Goal: Task Accomplishment & Management: Manage account settings

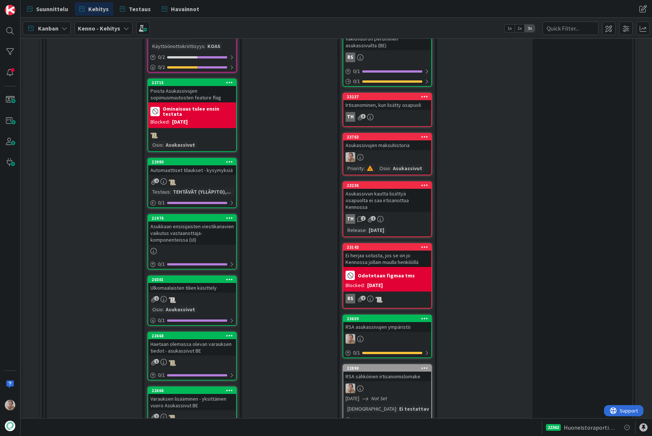
scroll to position [1373, 0]
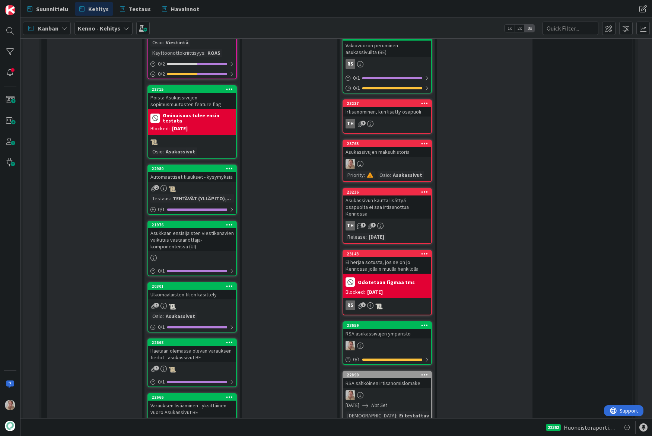
click at [400, 147] on div "Asukassivujen maksuhistoria" at bounding box center [387, 152] width 88 height 10
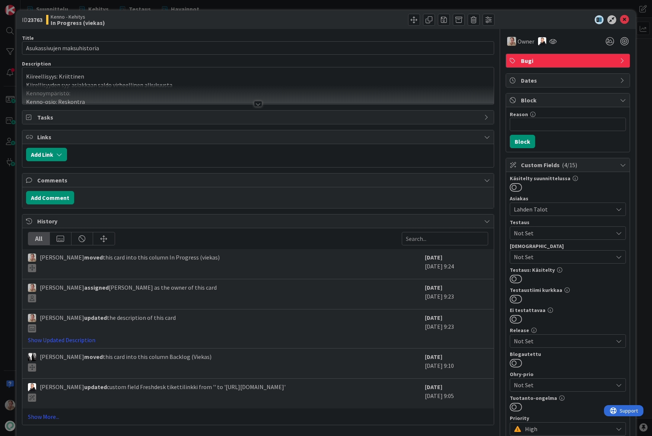
type input "Asukassivujen maksuhistoria"
click at [234, 77] on p "Kiireellisyys: Kriittinen" at bounding box center [258, 76] width 464 height 9
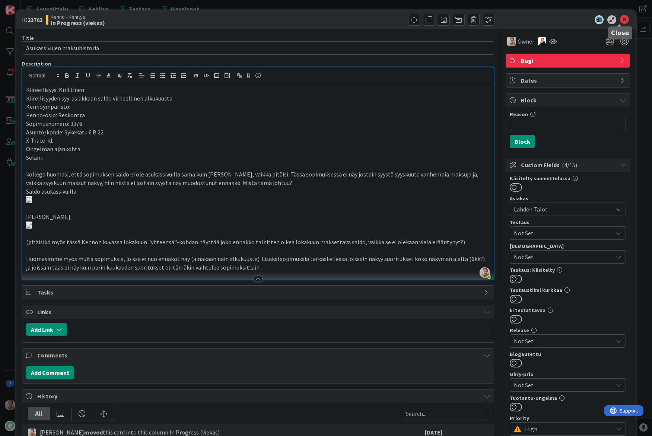
click at [620, 20] on icon at bounding box center [624, 19] width 9 height 9
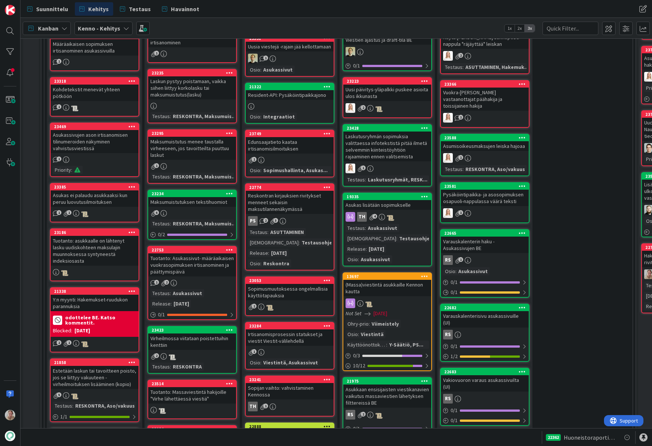
scroll to position [159, 0]
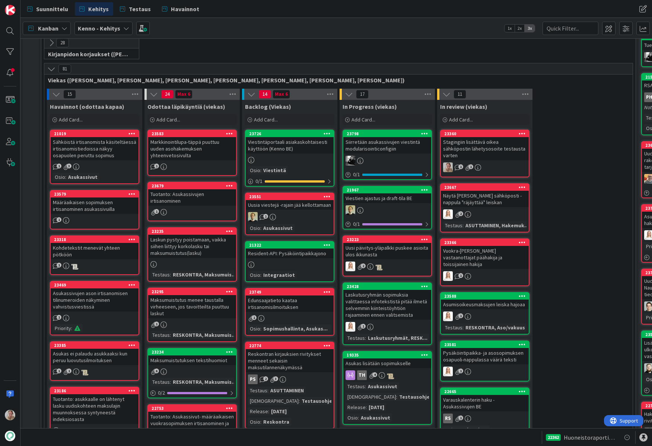
click at [290, 143] on div "Viestintäportaali asiakaskohtaisesti käyttöön (Kenno BE)" at bounding box center [290, 145] width 88 height 16
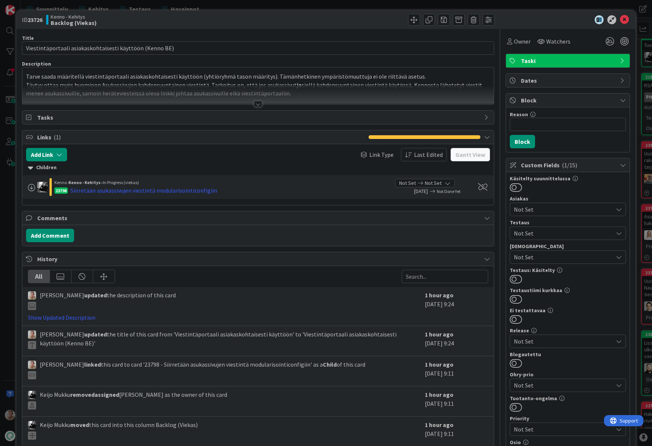
click at [301, 85] on div at bounding box center [257, 94] width 471 height 19
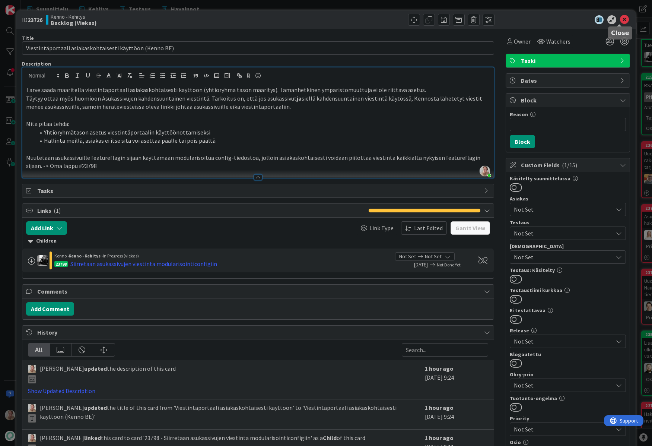
click at [623, 18] on icon at bounding box center [624, 19] width 9 height 9
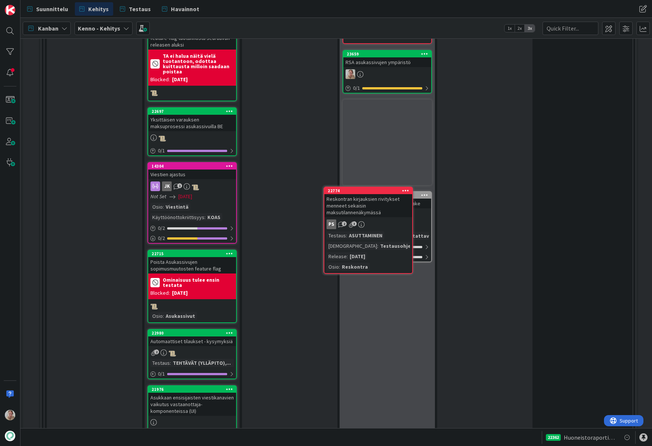
scroll to position [1240, 0]
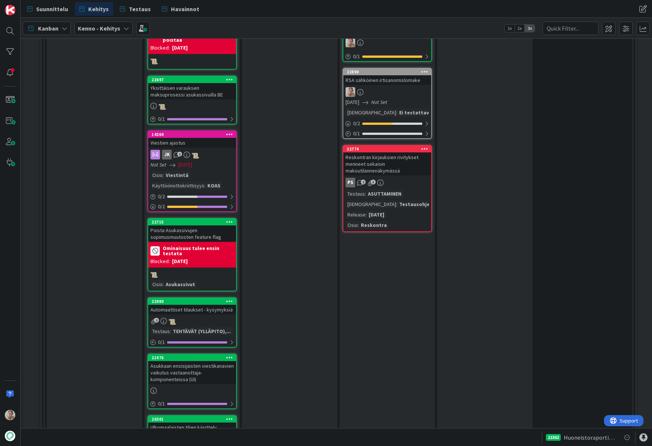
click at [381, 159] on div "Reskontran kirjauksien rivitykset menneet sekaisin maksutilannenäkymässä" at bounding box center [387, 163] width 88 height 23
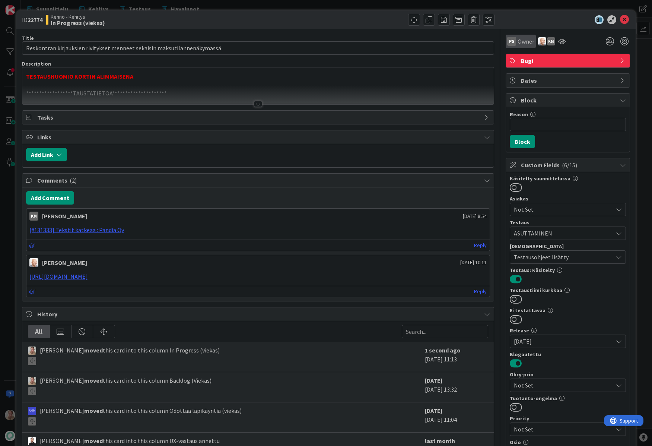
click at [521, 42] on span "Owner" at bounding box center [526, 41] width 17 height 9
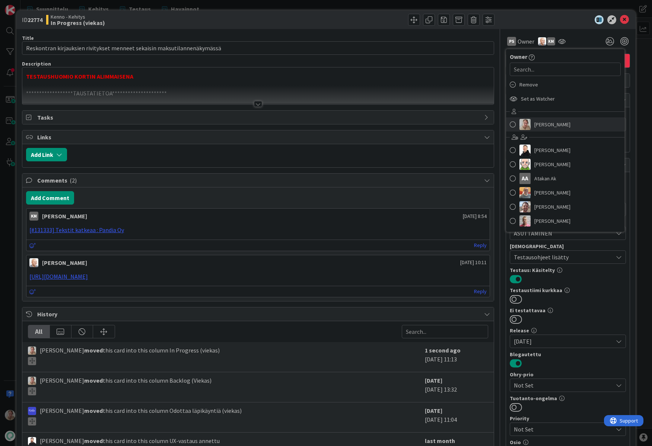
click at [545, 123] on span "[PERSON_NAME]" at bounding box center [552, 124] width 36 height 11
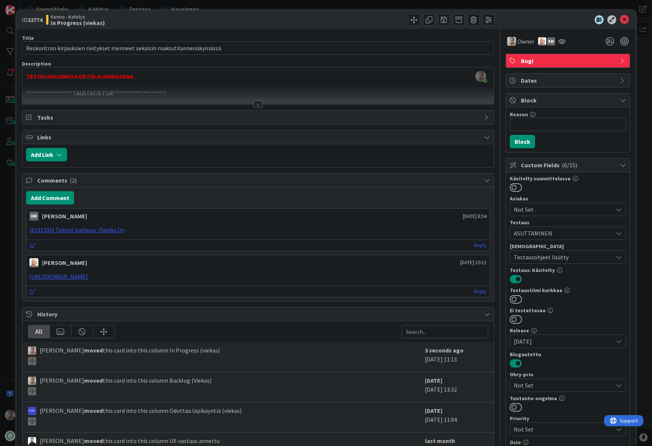
click at [269, 87] on div at bounding box center [257, 94] width 471 height 19
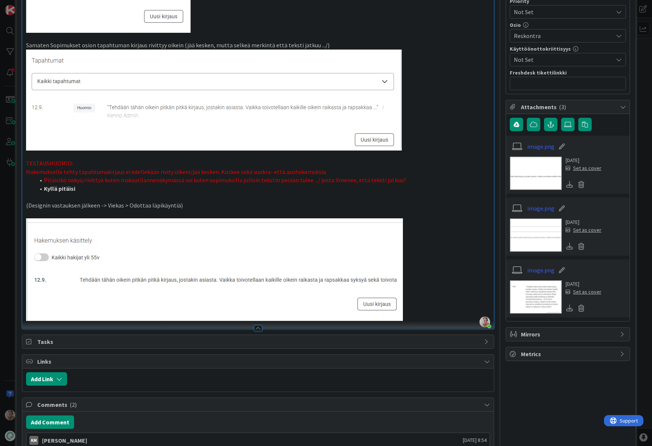
scroll to position [419, 0]
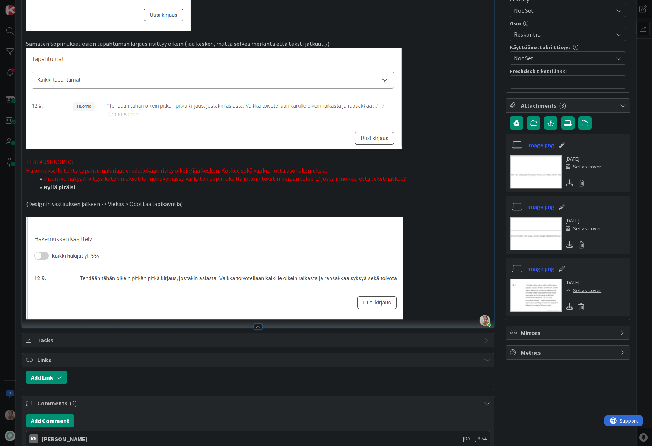
click at [155, 200] on p at bounding box center [258, 195] width 464 height 9
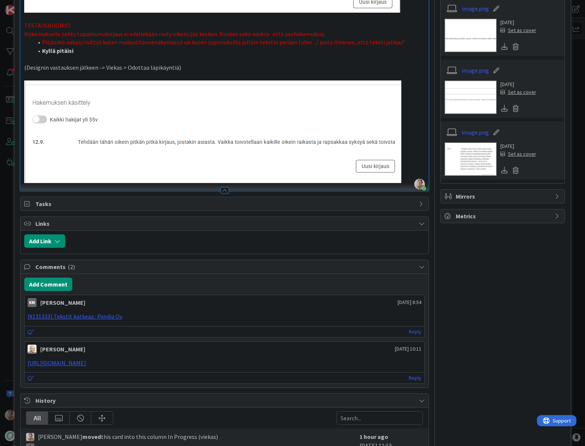
scroll to position [629, 0]
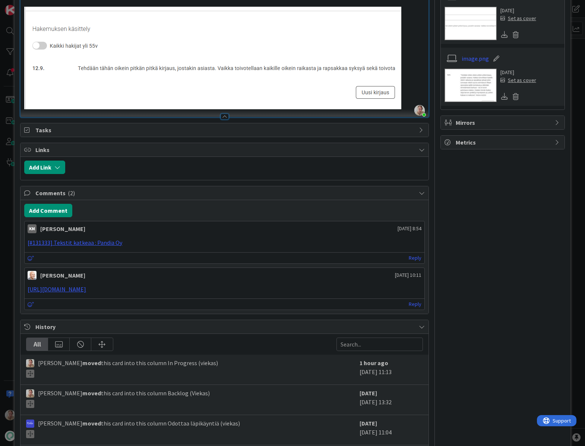
click at [411, 109] on p at bounding box center [224, 58] width 400 height 103
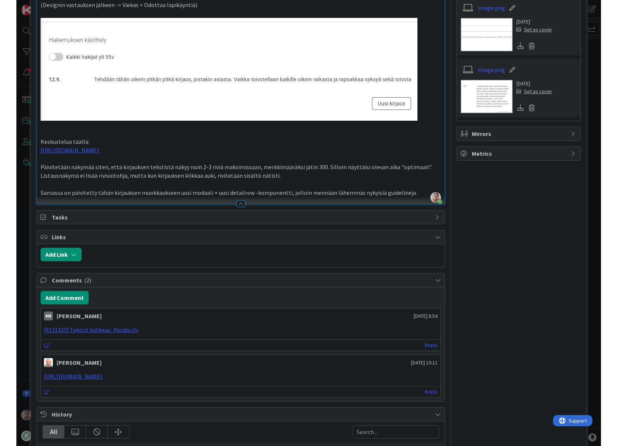
scroll to position [616, 0]
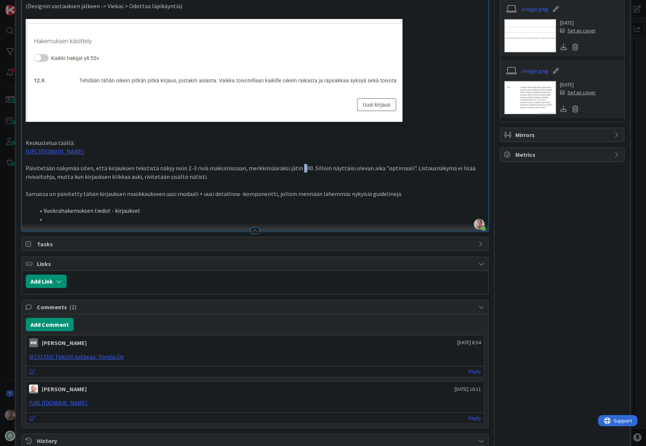
click at [297, 181] on p "Päivitetään näkymää siten, että kirjauksen tekstistä näkyy noin 2-3 riviä maksi…" at bounding box center [255, 172] width 458 height 17
click at [278, 181] on p "Päivitetään näkymää siten, että kirjauksen tekstistä näkyy noin 2-3 riviä maksi…" at bounding box center [255, 172] width 458 height 17
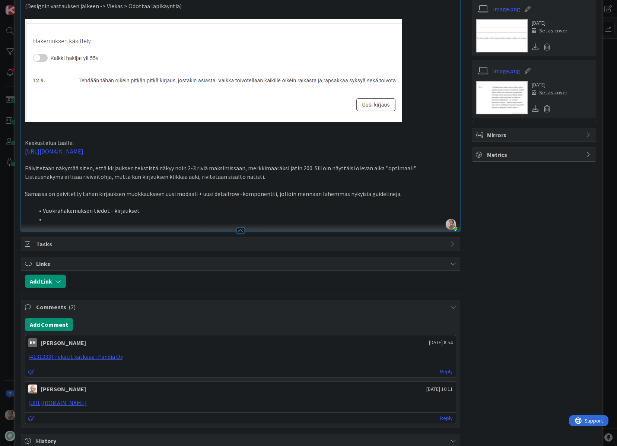
drag, startPoint x: 145, startPoint y: 249, endPoint x: 206, endPoint y: 248, distance: 61.1
click at [145, 223] on li at bounding box center [245, 219] width 422 height 9
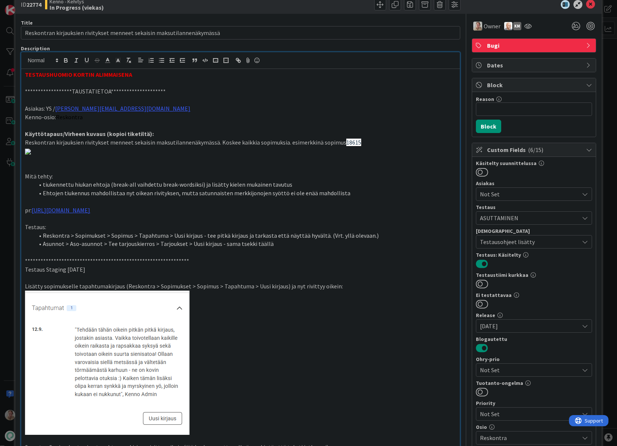
scroll to position [0, 0]
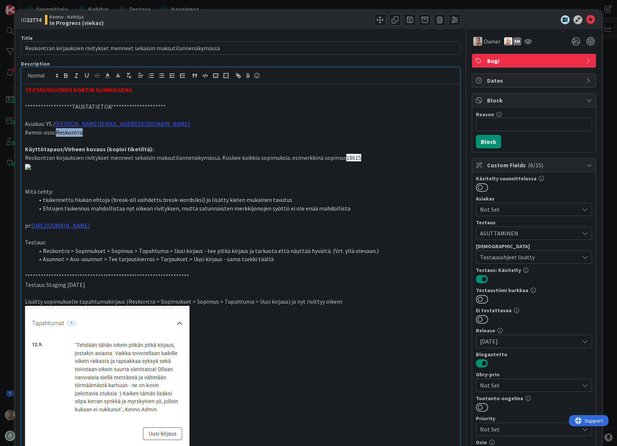
drag, startPoint x: 108, startPoint y: 133, endPoint x: 63, endPoint y: 129, distance: 45.7
click at [57, 131] on p "Kenno-osio: Reskontra" at bounding box center [240, 132] width 431 height 9
click at [125, 76] on icon "button" at bounding box center [128, 75] width 7 height 7
click at [225, 131] on p "Kenno-osio: Reskontra" at bounding box center [240, 132] width 431 height 9
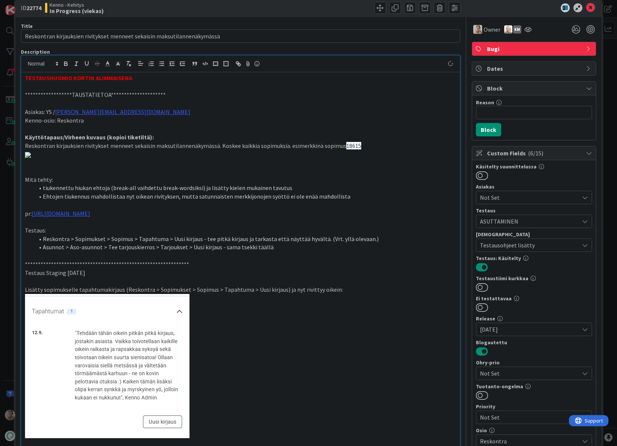
scroll to position [49, 0]
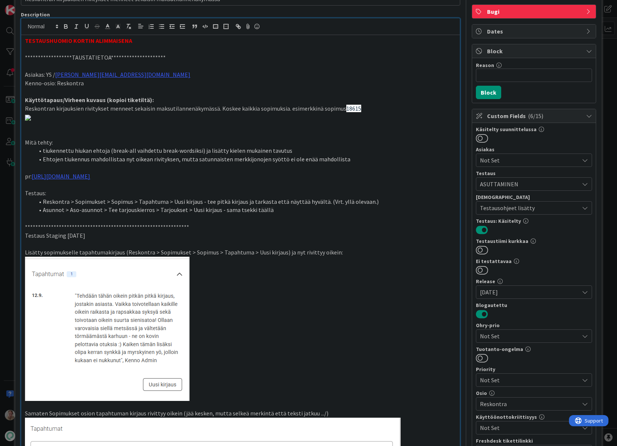
click at [350, 109] on span "18615" at bounding box center [353, 108] width 15 height 7
click at [378, 106] on p "Reskontran kirjauksien rivitykset menneet sekaisin maksutilannenäkymässä. Koske…" at bounding box center [240, 108] width 431 height 9
drag, startPoint x: 387, startPoint y: 107, endPoint x: 340, endPoint y: 107, distance: 46.6
click at [340, 107] on p "Reskontran kirjauksien rivitykset menneet sekaisin maksutilannenäkymässä. Koske…" at bounding box center [240, 108] width 431 height 9
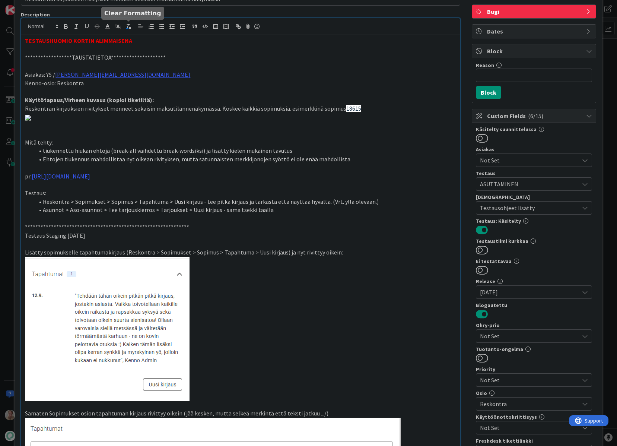
click at [128, 28] on rect "button" at bounding box center [127, 28] width 3 height 0
click at [217, 138] on p at bounding box center [240, 134] width 431 height 9
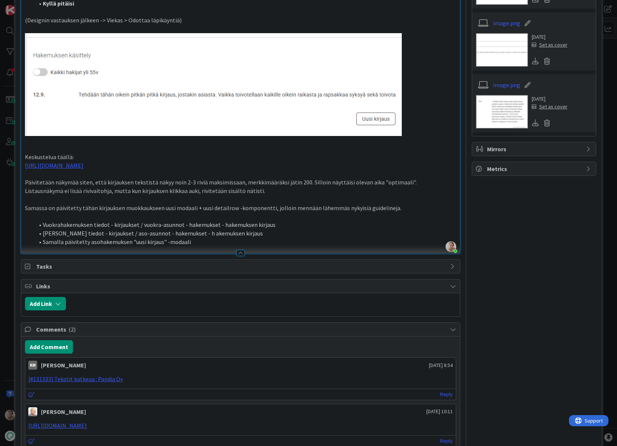
scroll to position [603, 0]
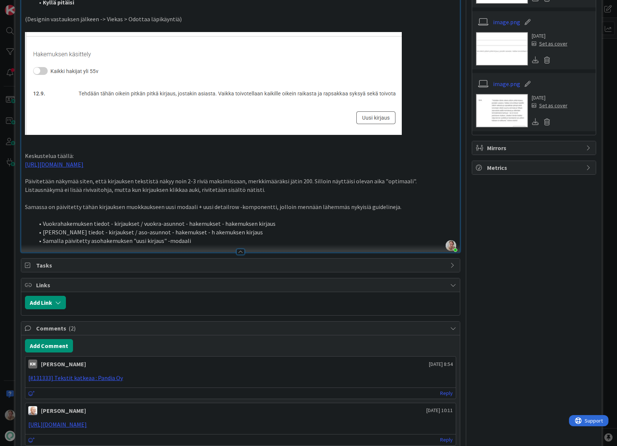
click at [98, 152] on p at bounding box center [240, 147] width 431 height 9
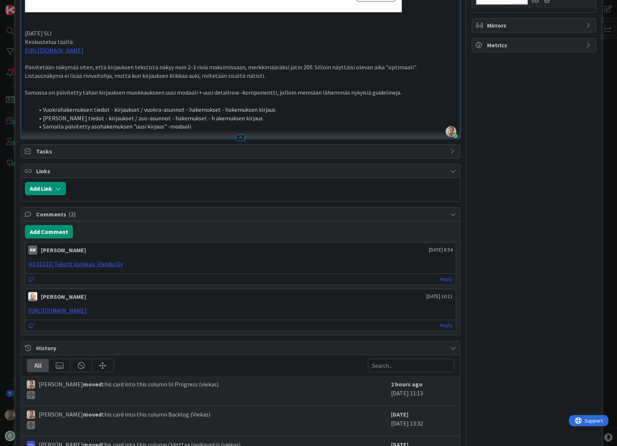
scroll to position [625, 0]
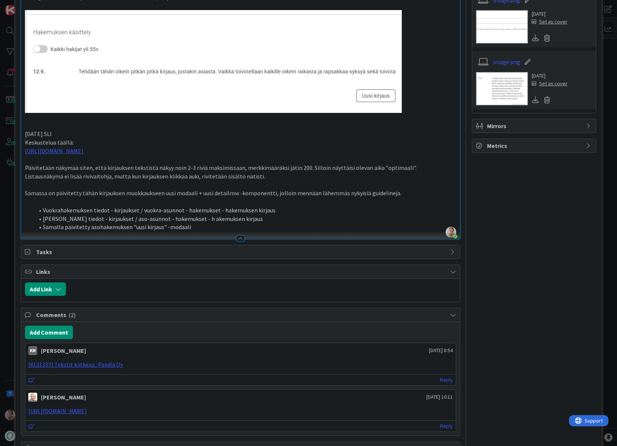
click at [226, 231] on li "Samalla päivitetty asohakemuksen "uusi kirjaus" -modaali" at bounding box center [245, 227] width 422 height 9
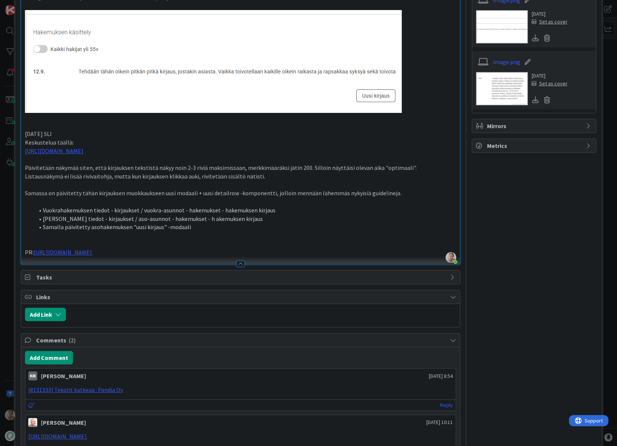
drag, startPoint x: 155, startPoint y: 271, endPoint x: 159, endPoint y: 270, distance: 4.0
click at [155, 248] on p at bounding box center [240, 244] width 431 height 9
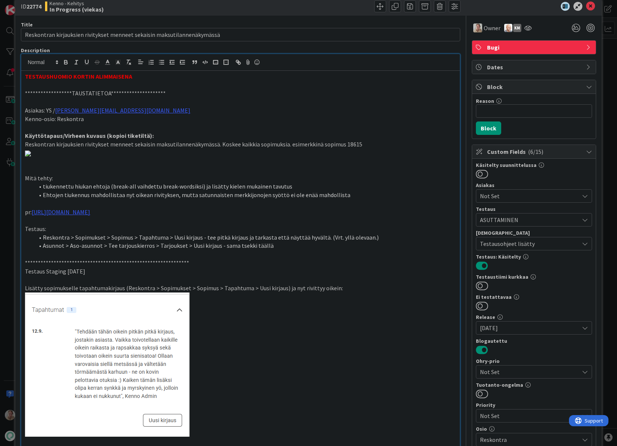
scroll to position [12, 0]
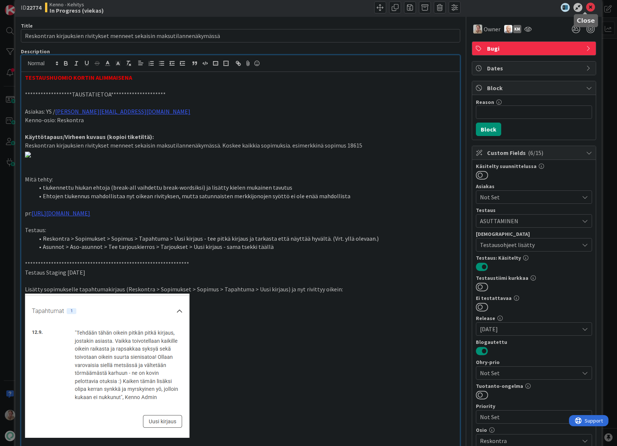
click at [588, 6] on icon at bounding box center [590, 7] width 9 height 9
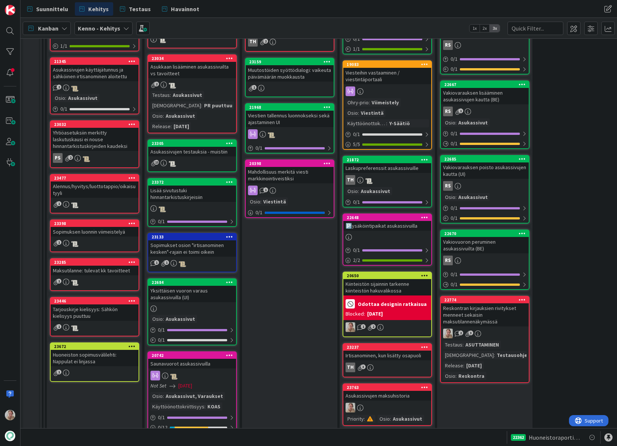
scroll to position [767, 0]
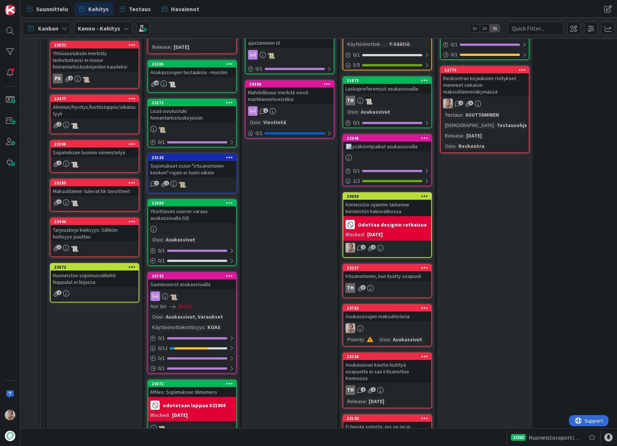
drag, startPoint x: 377, startPoint y: 149, endPoint x: 595, endPoint y: 272, distance: 250.3
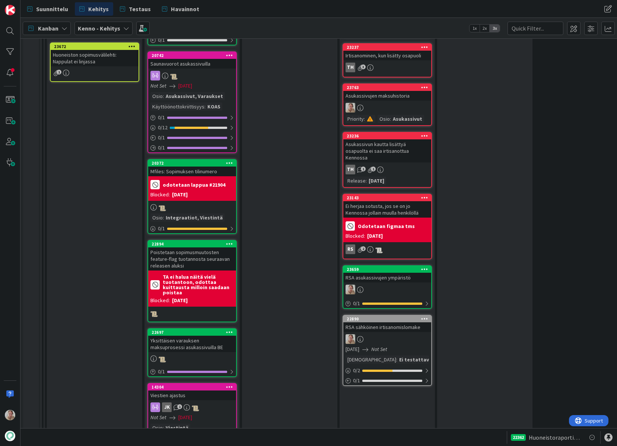
scroll to position [989, 0]
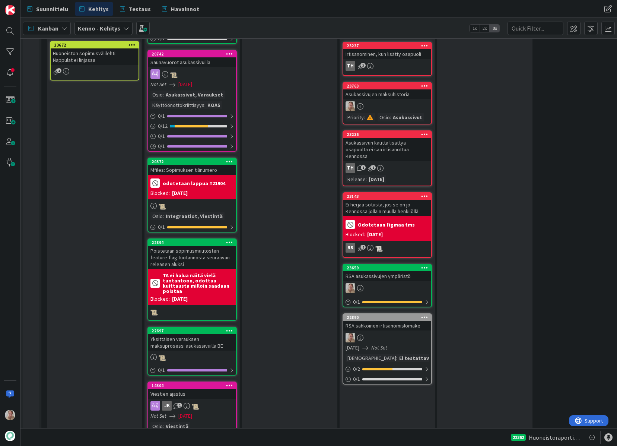
click at [379, 93] on div "Asukassivujen maksuhistoria" at bounding box center [387, 94] width 88 height 10
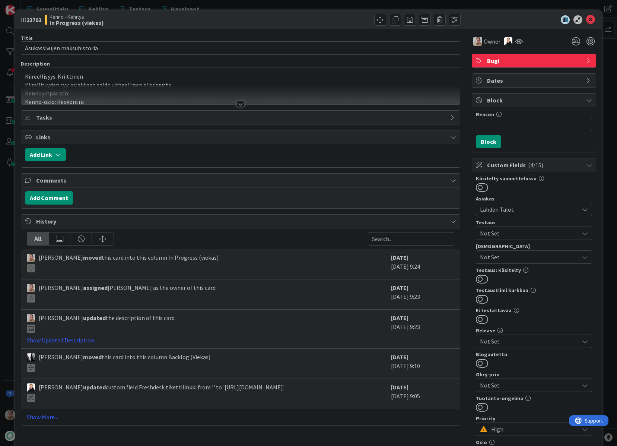
click at [303, 89] on div at bounding box center [240, 94] width 438 height 19
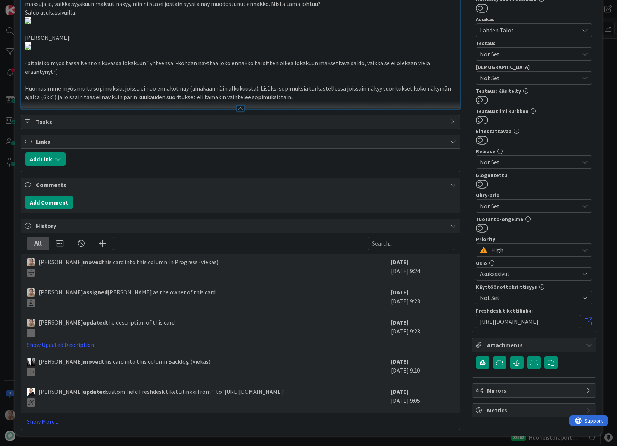
scroll to position [444, 0]
click at [585, 318] on link at bounding box center [588, 321] width 7 height 7
type input "Asukassivujen maksuhistoria"
click at [285, 51] on p at bounding box center [240, 46] width 431 height 9
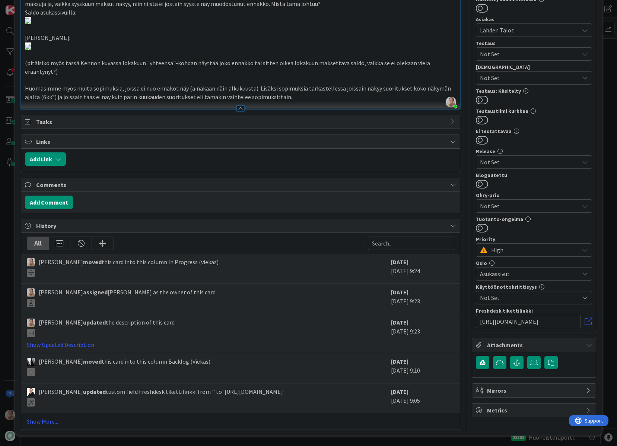
scroll to position [799, 0]
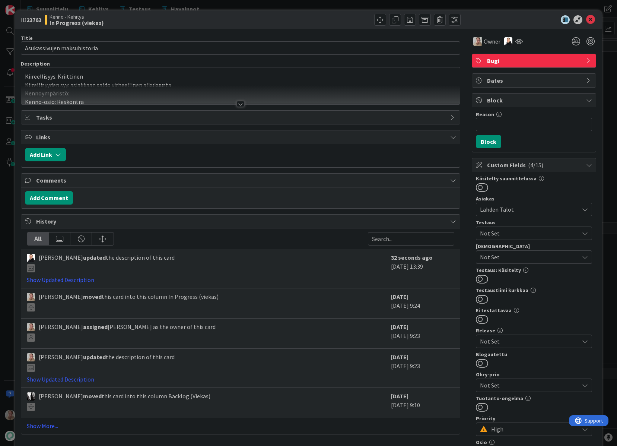
click at [310, 87] on div at bounding box center [240, 94] width 438 height 19
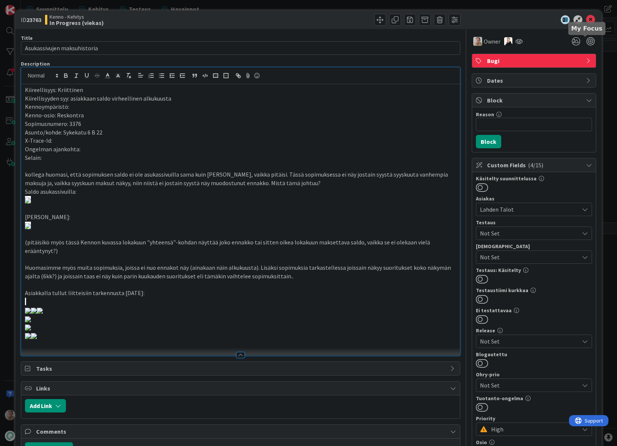
type input "Asukassivujen maksuhistoria"
click at [586, 19] on icon at bounding box center [590, 19] width 9 height 9
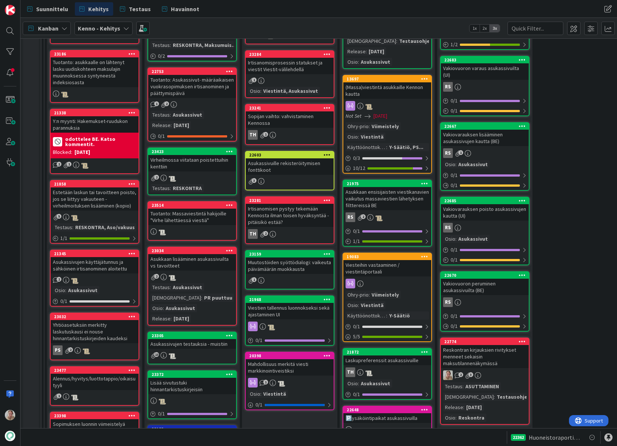
scroll to position [566, 0]
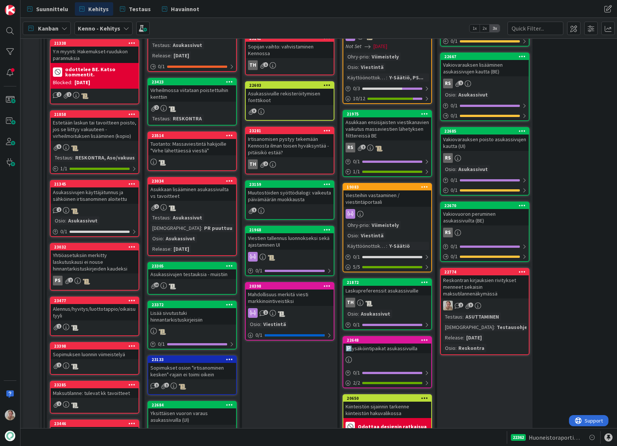
click at [482, 275] on div "Reskontran kirjauksien rivitykset menneet sekaisin maksutilannenäkymässä" at bounding box center [485, 286] width 88 height 23
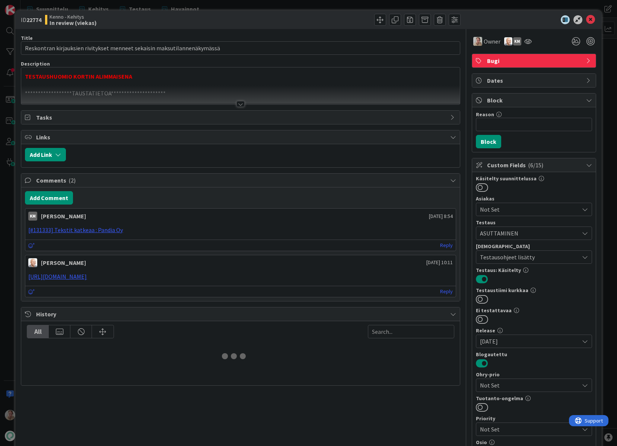
click at [223, 87] on div at bounding box center [240, 94] width 438 height 19
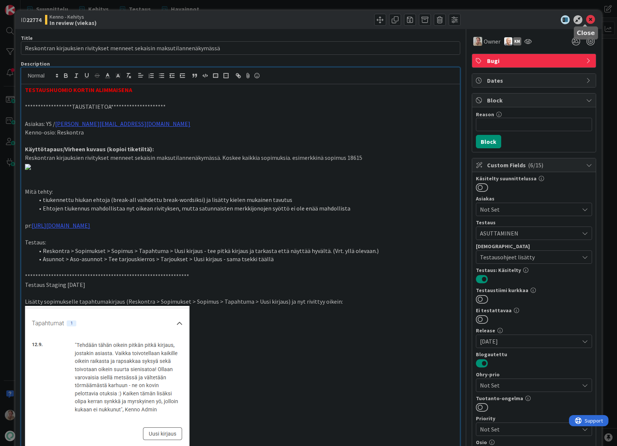
click at [587, 19] on icon at bounding box center [590, 19] width 9 height 9
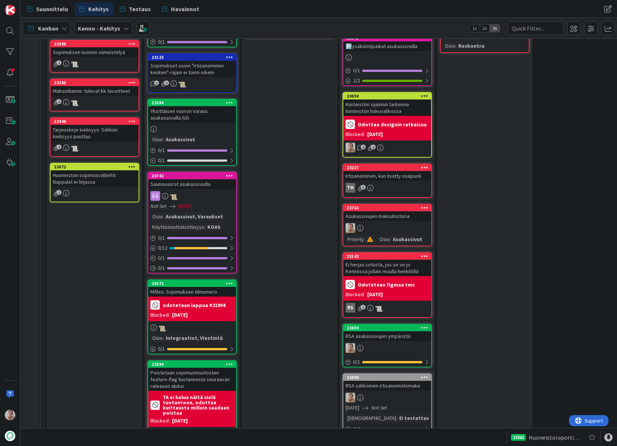
scroll to position [867, 0]
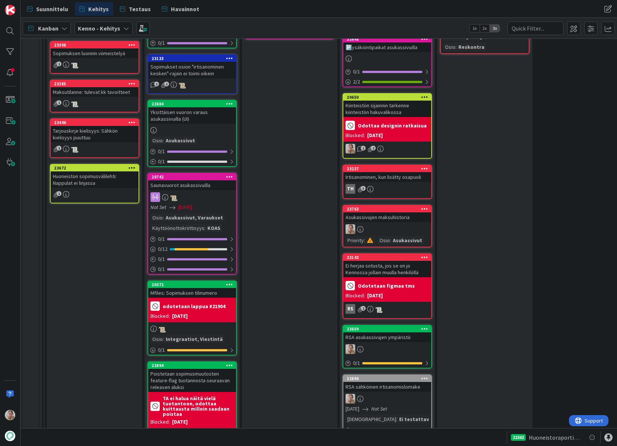
click at [405, 226] on div at bounding box center [387, 229] width 88 height 10
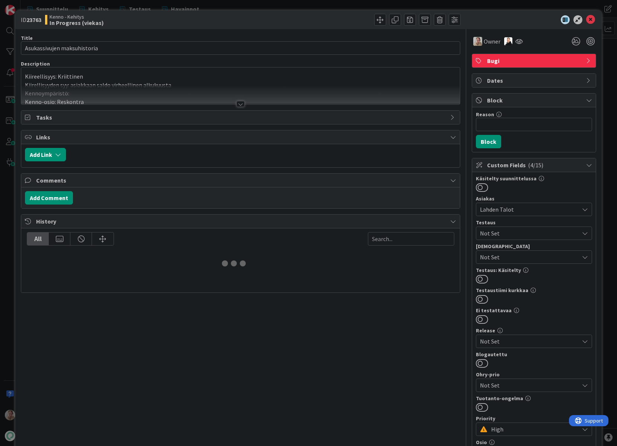
click at [267, 91] on div at bounding box center [240, 94] width 438 height 19
type input "Asukassivujen maksuhistoria"
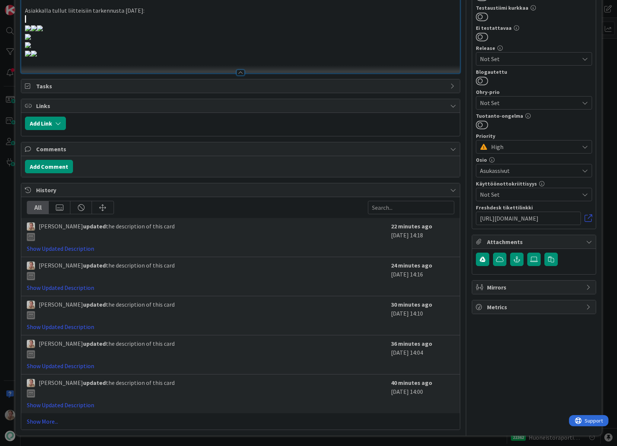
scroll to position [2057, 0]
drag, startPoint x: 62, startPoint y: 168, endPoint x: 57, endPoint y: 177, distance: 9.8
click at [62, 169] on div "Add Comment" at bounding box center [240, 166] width 438 height 21
click at [58, 173] on button "Add Comment" at bounding box center [49, 166] width 48 height 13
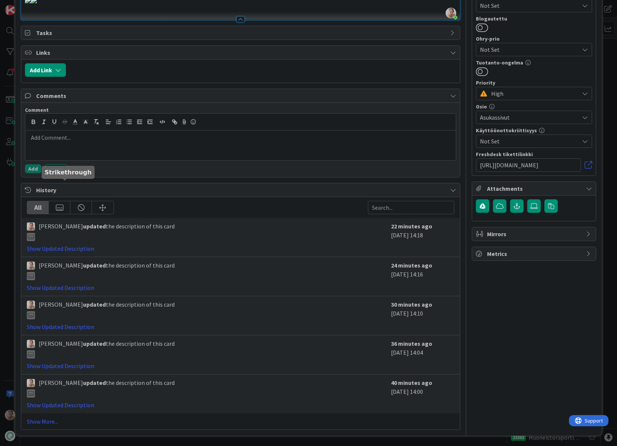
click at [85, 160] on div at bounding box center [240, 145] width 430 height 30
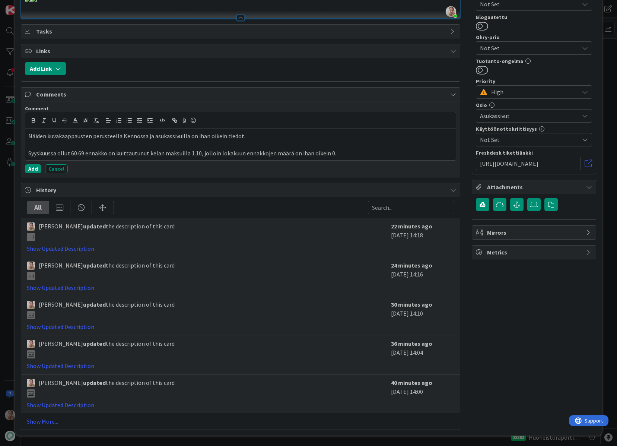
scroll to position [1986, 0]
click at [35, 173] on button "Add" at bounding box center [33, 168] width 16 height 9
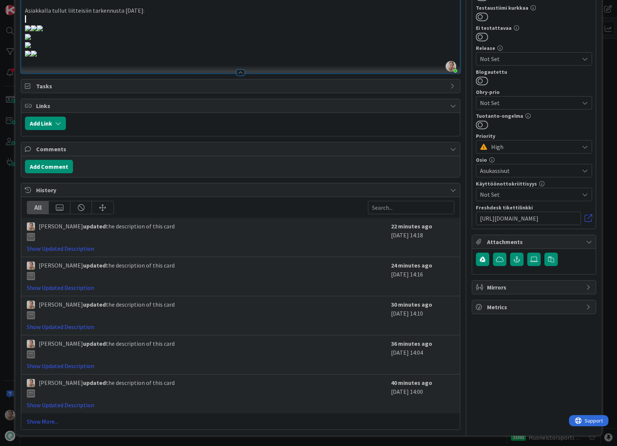
type input "Asukassivujen maksuhistoria"
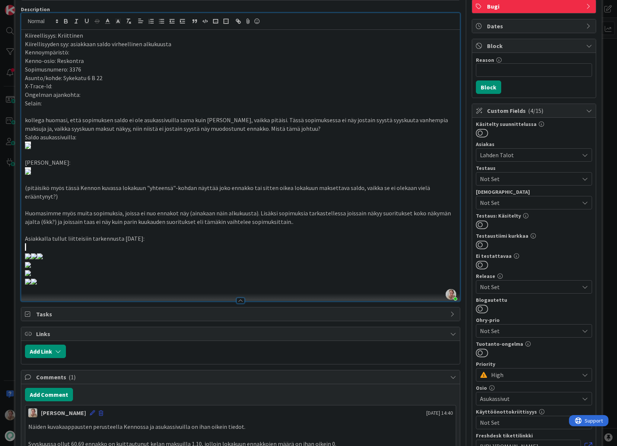
scroll to position [0, 0]
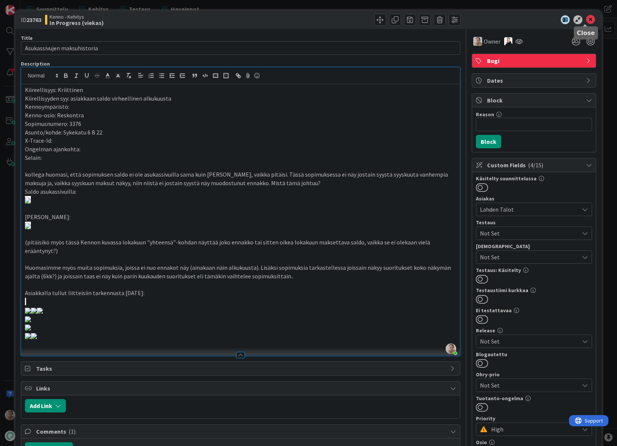
click at [586, 20] on icon at bounding box center [590, 19] width 9 height 9
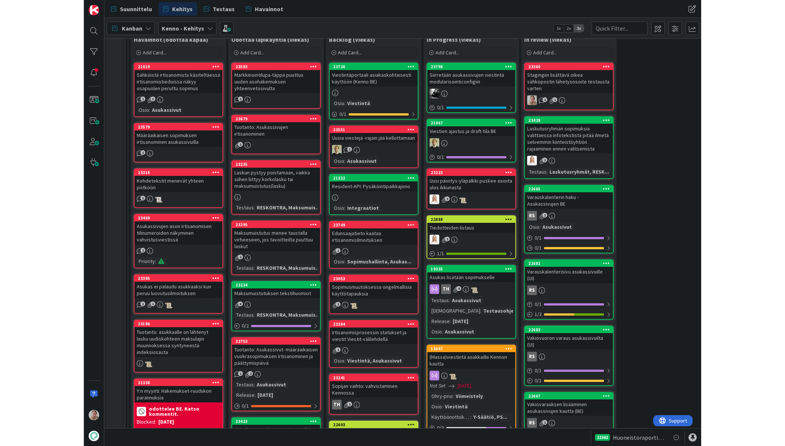
scroll to position [294, 0]
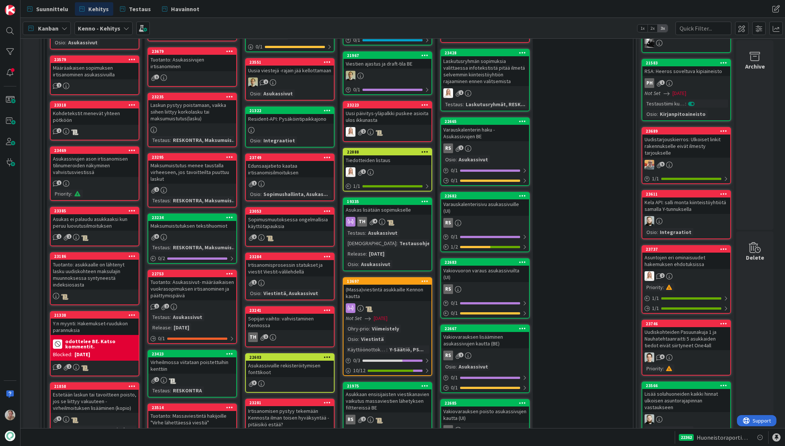
drag, startPoint x: 398, startPoint y: 179, endPoint x: 306, endPoint y: 2, distance: 199.0
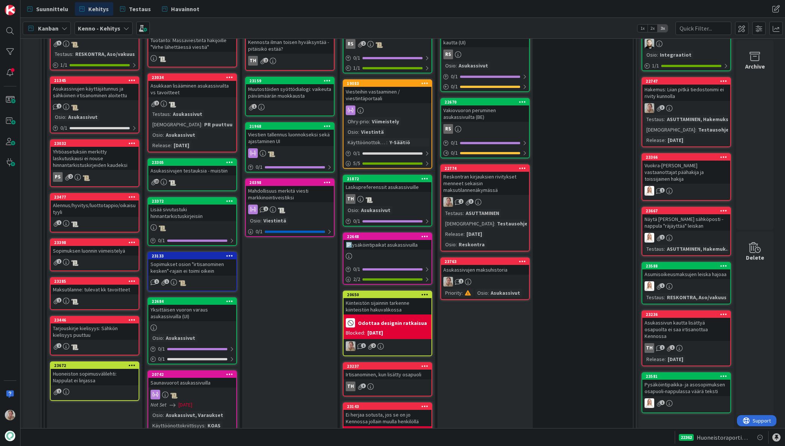
scroll to position [670, 0]
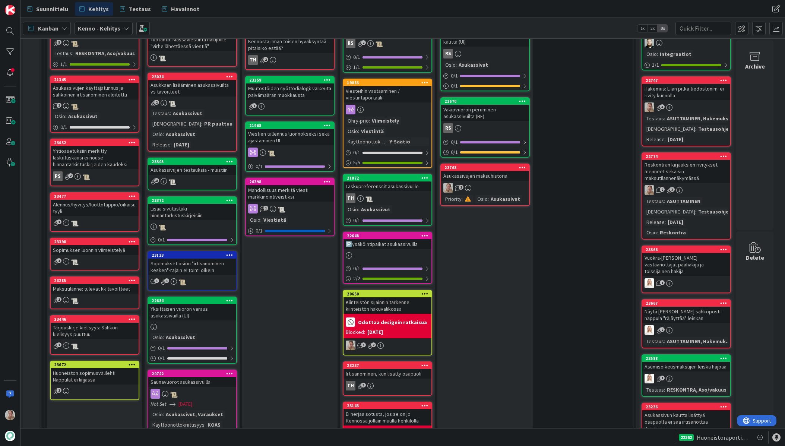
click at [617, 156] on icon at bounding box center [723, 155] width 7 height 5
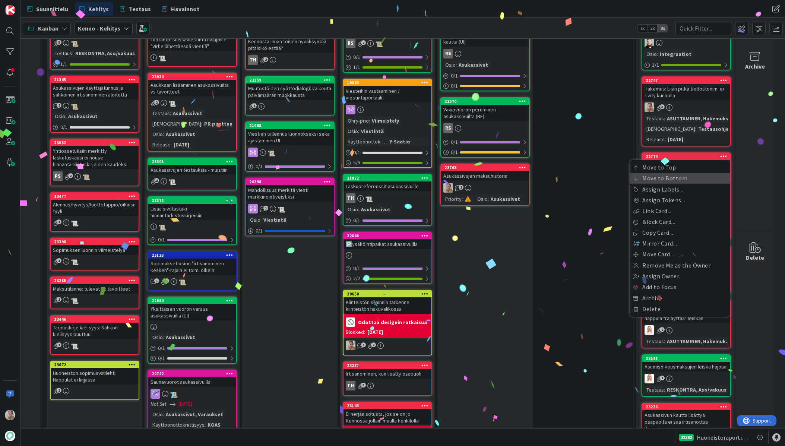
click at [617, 175] on link "Move to Bottom" at bounding box center [679, 178] width 101 height 11
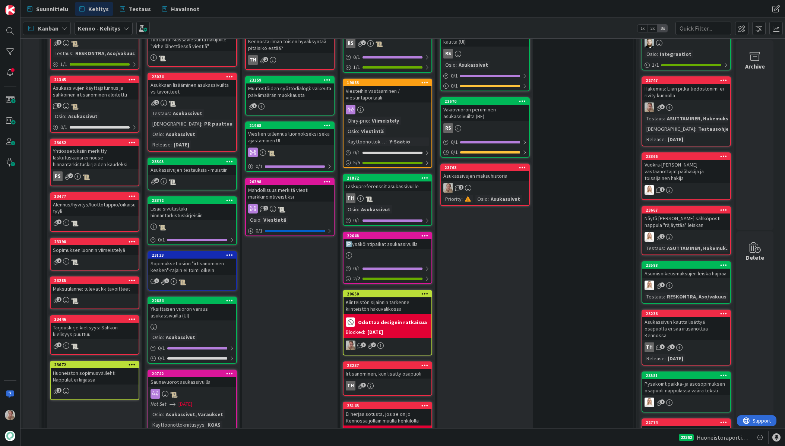
click at [545, 253] on div "15 Havainnot (odottaa kapaa) Add Card... 21019 Sähköistä irtisanomista käsitelt…" at bounding box center [338, 375] width 585 height 1595
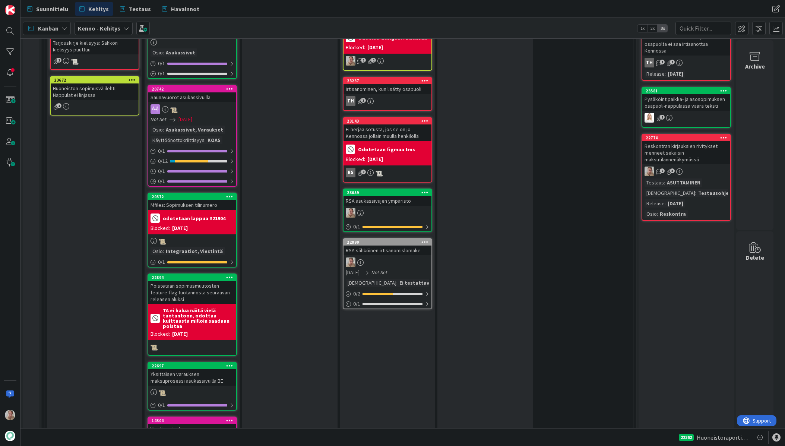
scroll to position [947, 0]
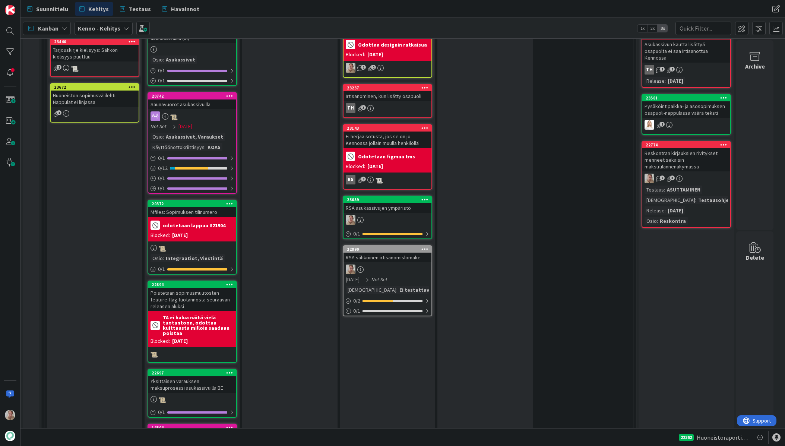
click at [395, 209] on div "RSA asukassivujen ympäristö" at bounding box center [387, 208] width 88 height 10
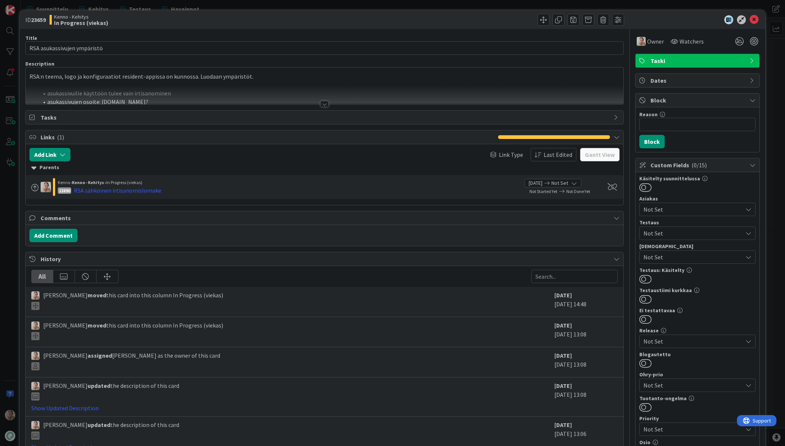
click at [163, 89] on div at bounding box center [325, 94] width 598 height 19
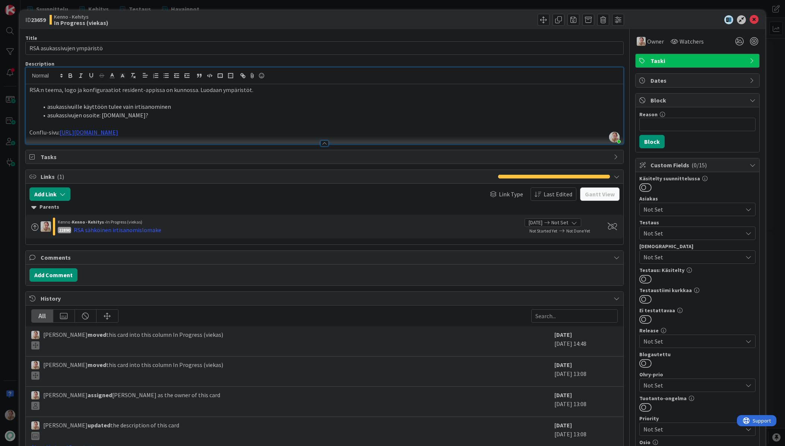
drag, startPoint x: 156, startPoint y: 116, endPoint x: 101, endPoint y: 117, distance: 54.4
click at [101, 117] on li "asukassivujen osoite: [DOMAIN_NAME]?" at bounding box center [328, 115] width 581 height 9
click at [203, 193] on div at bounding box center [176, 193] width 204 height 13
click at [255, 119] on li "asukassivujen osoite: [DOMAIN_NAME]" at bounding box center [328, 115] width 581 height 9
click at [118, 133] on link "[URL][DOMAIN_NAME]" at bounding box center [89, 131] width 58 height 7
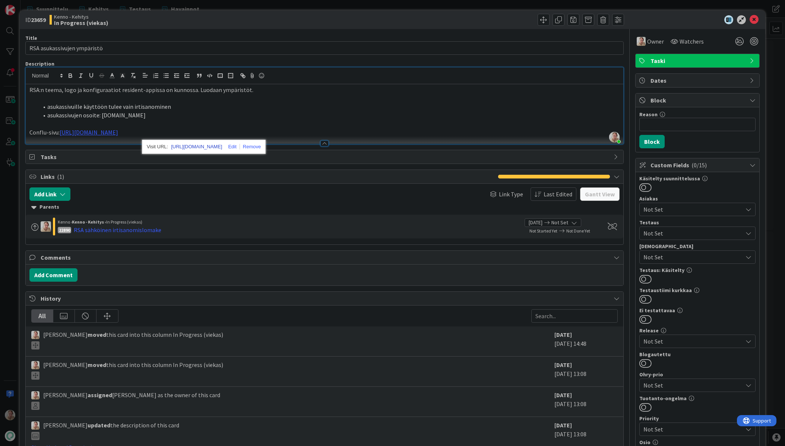
click at [212, 148] on link "[URL][DOMAIN_NAME]" at bounding box center [196, 147] width 51 height 10
click at [178, 109] on li "asukassivuille käyttöön tulee vain irtisanominen" at bounding box center [328, 106] width 581 height 9
